Goal: Check status: Check status

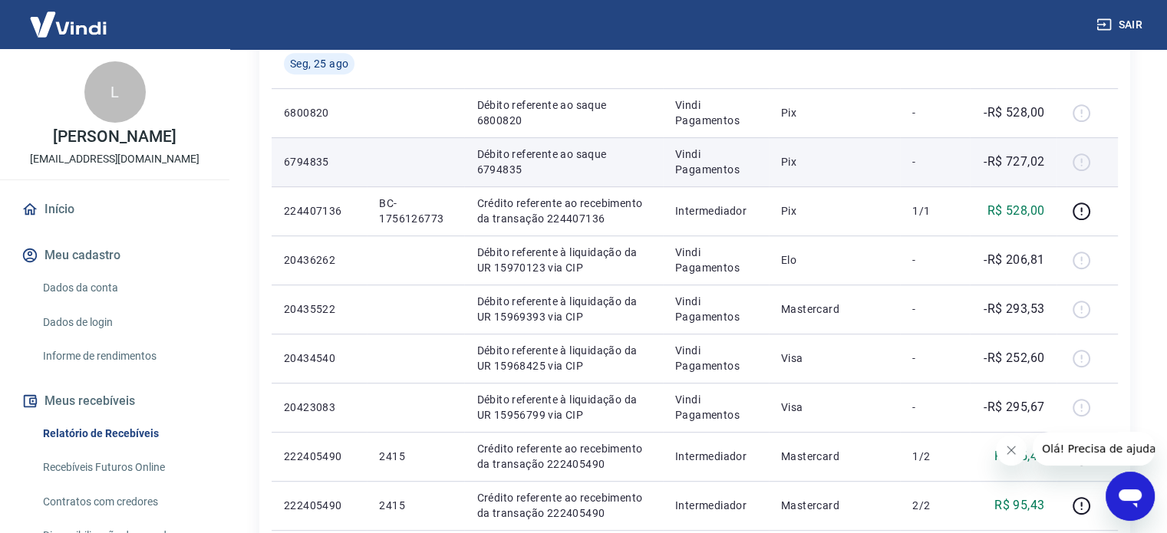
scroll to position [767, 0]
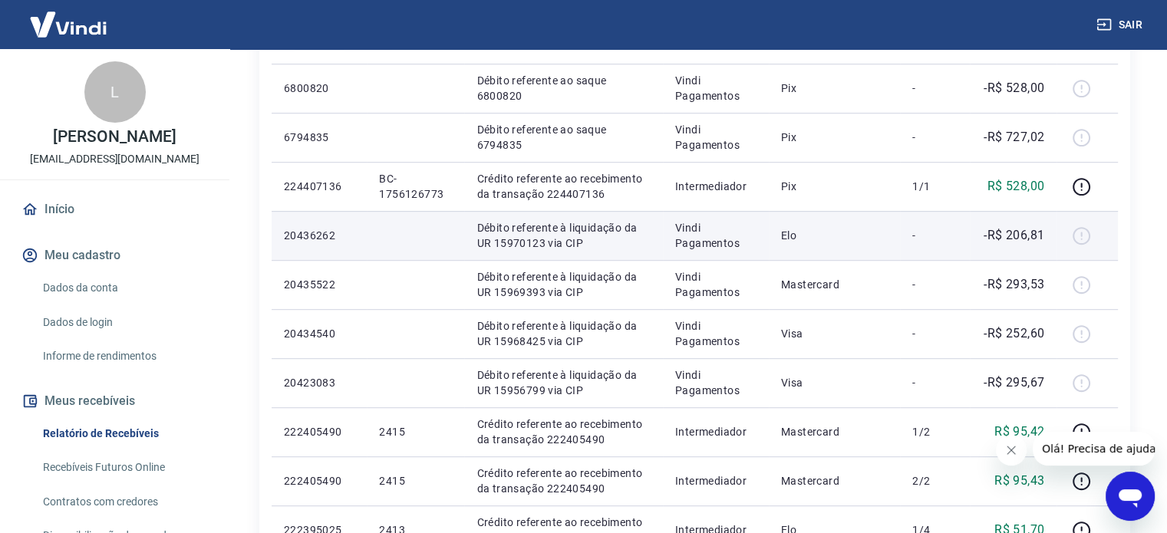
click at [1006, 236] on p "-R$ 206,81" at bounding box center [1013, 235] width 61 height 18
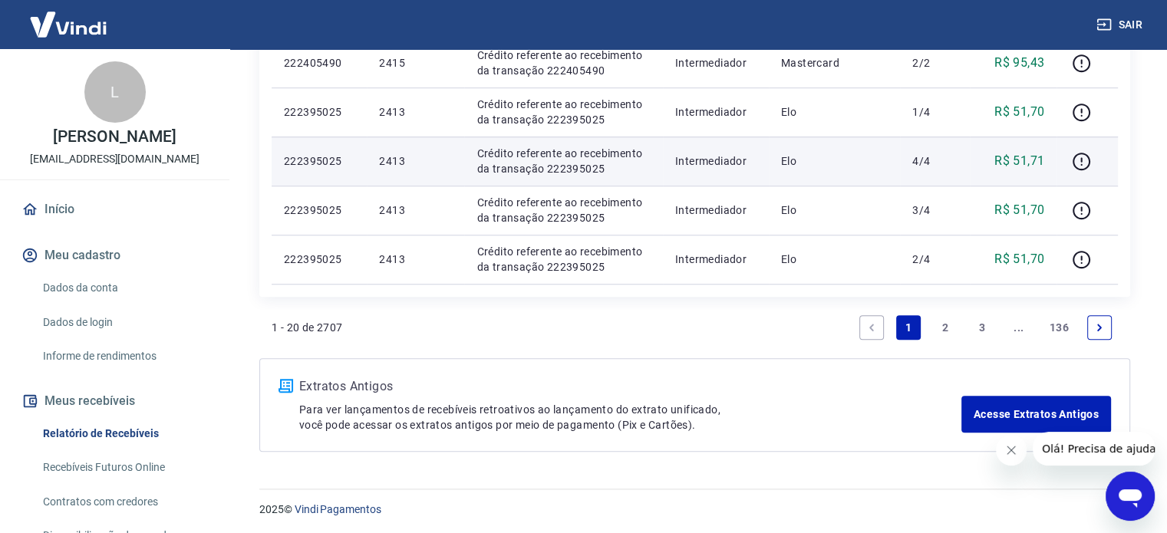
scroll to position [1187, 0]
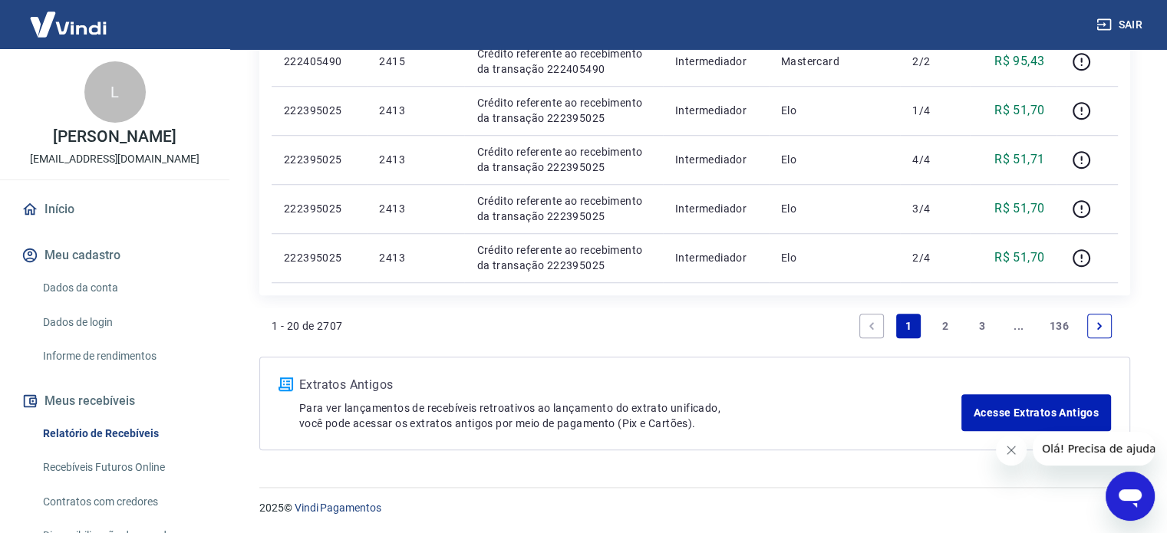
click at [940, 327] on link "2" at bounding box center [945, 326] width 25 height 25
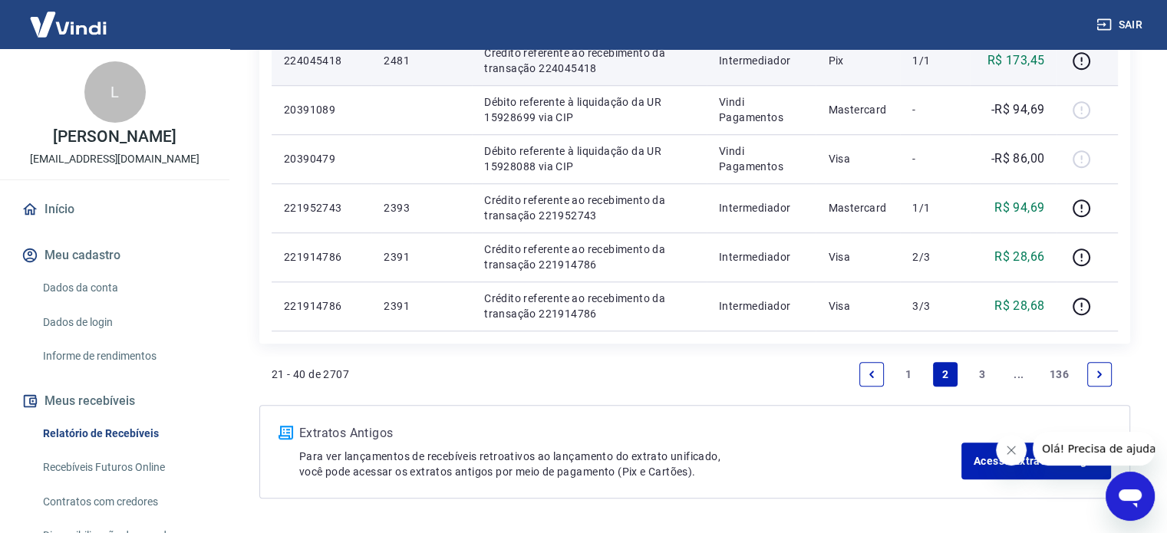
scroll to position [1227, 0]
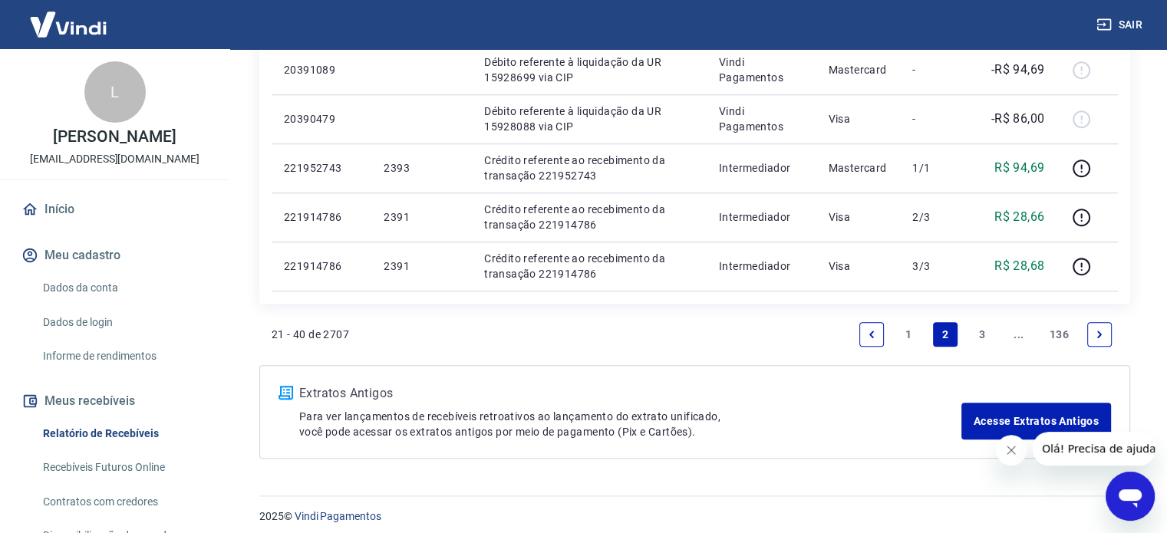
click at [905, 334] on link "1" at bounding box center [908, 334] width 25 height 25
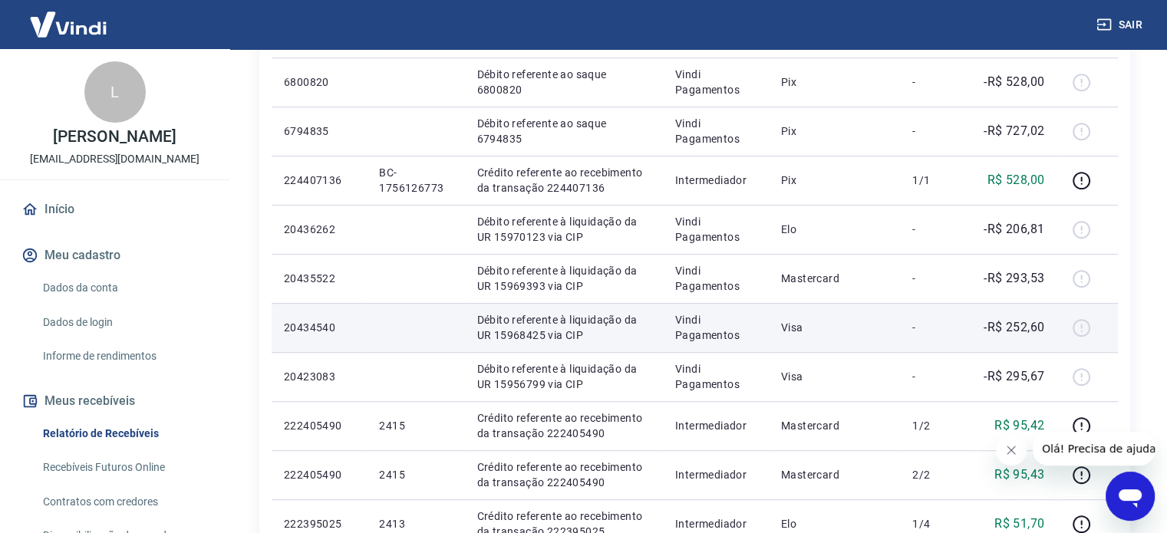
scroll to position [767, 0]
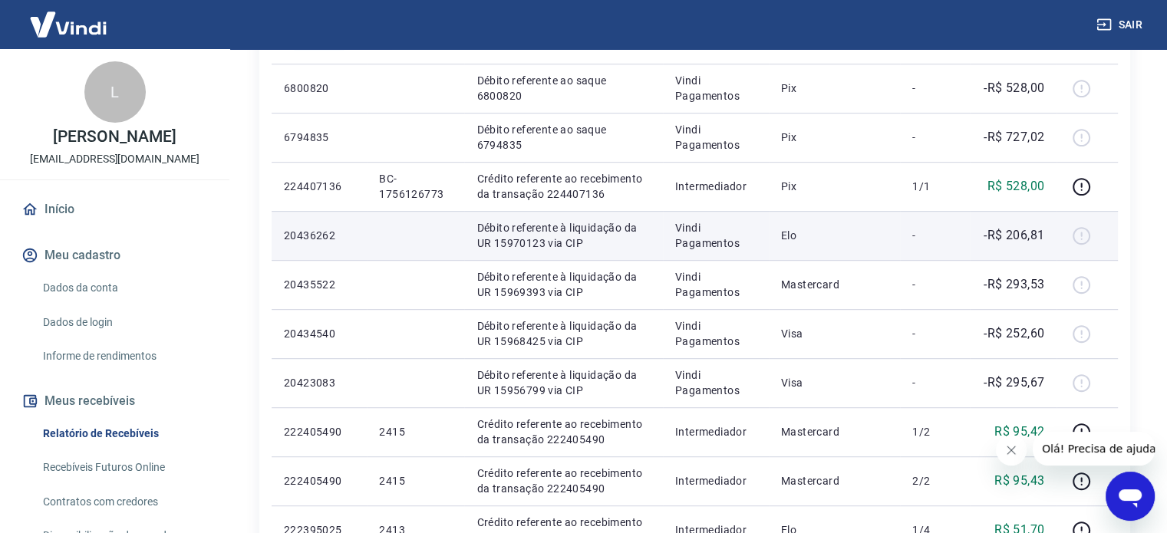
click at [531, 239] on p "Débito referente à liquidação da UR 15970123 via CIP" at bounding box center [562, 235] width 173 height 31
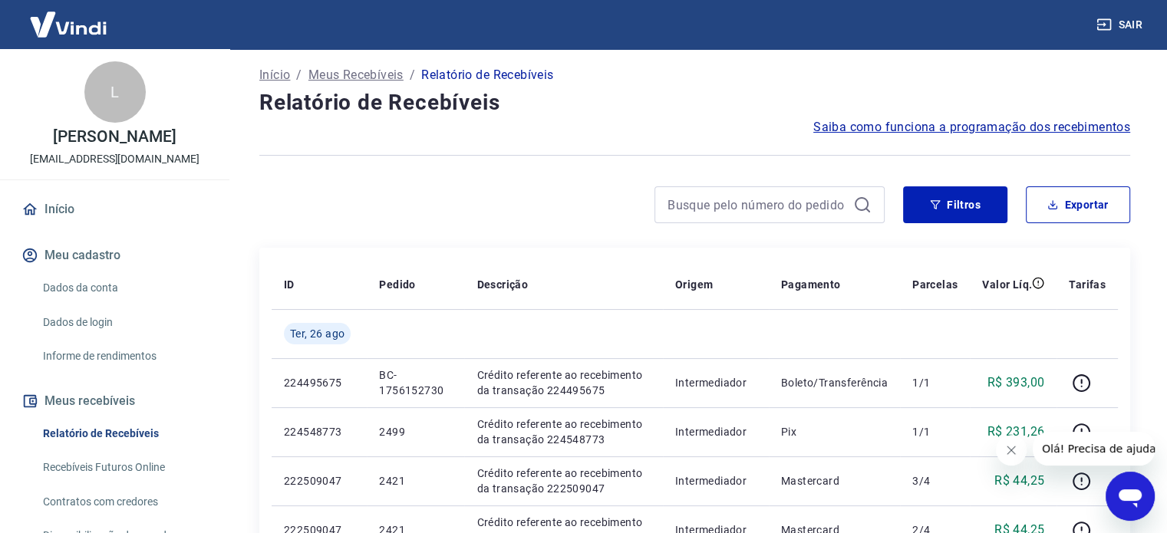
scroll to position [0, 0]
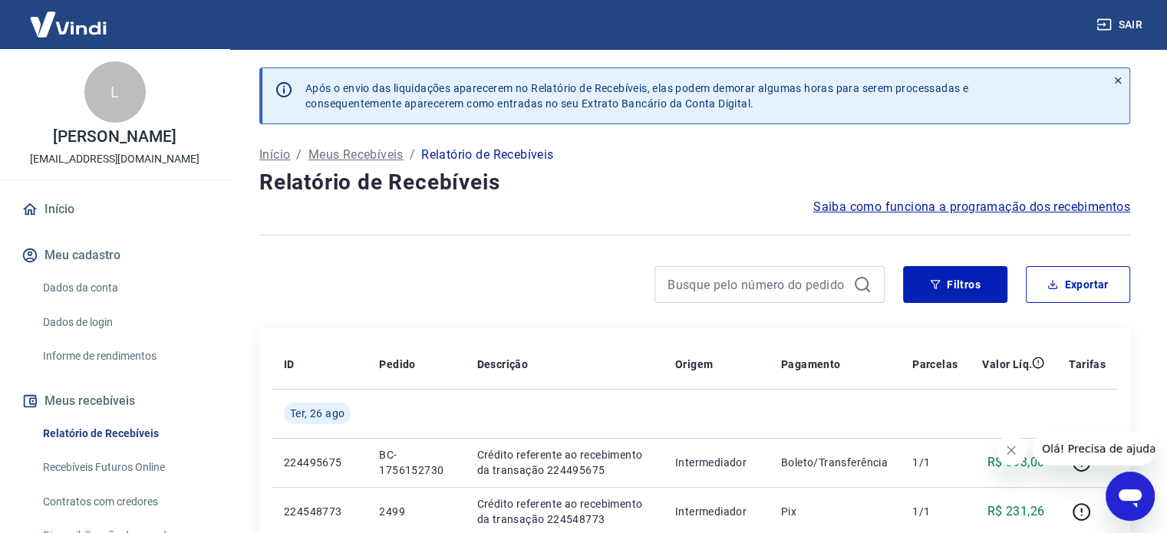
click at [73, 21] on img at bounding box center [68, 24] width 100 height 47
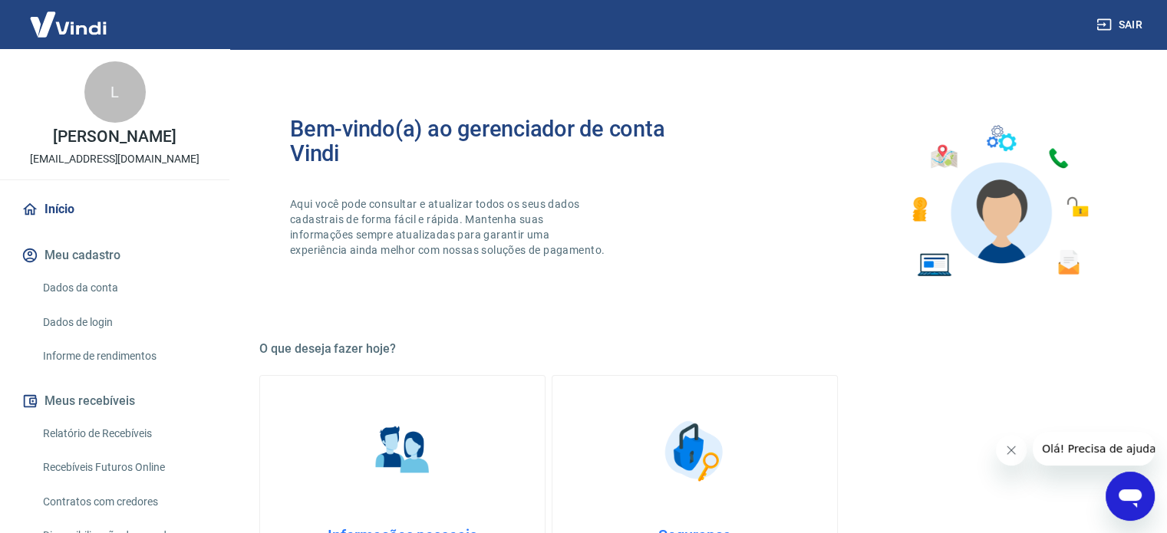
click at [61, 205] on link "Início" at bounding box center [114, 210] width 193 height 34
click at [61, 210] on link "Início" at bounding box center [114, 210] width 193 height 34
click at [55, 22] on img at bounding box center [68, 24] width 100 height 47
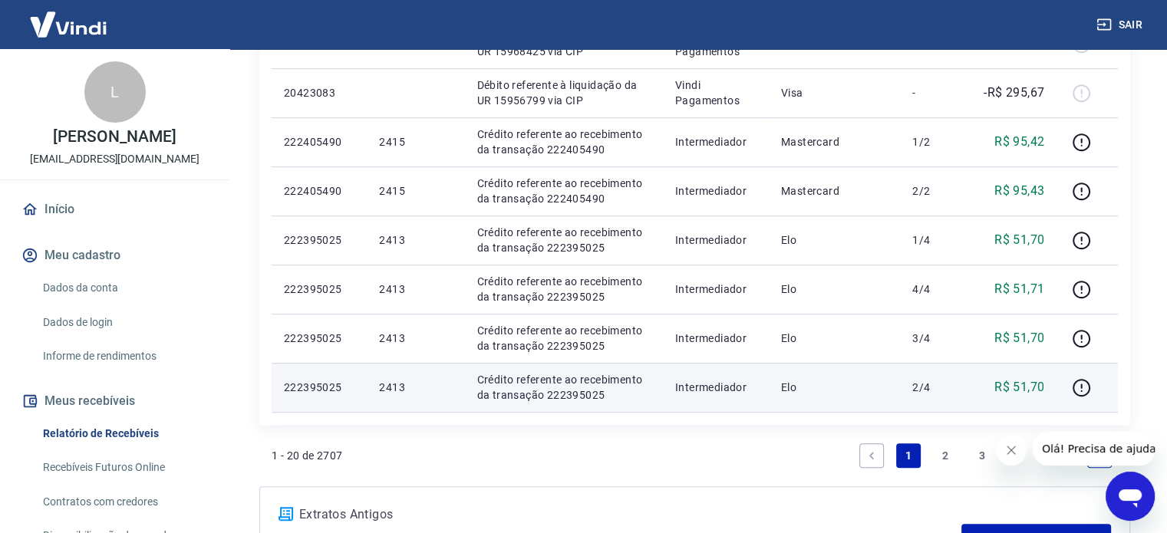
scroll to position [803, 0]
